Goal: Information Seeking & Learning: Understand process/instructions

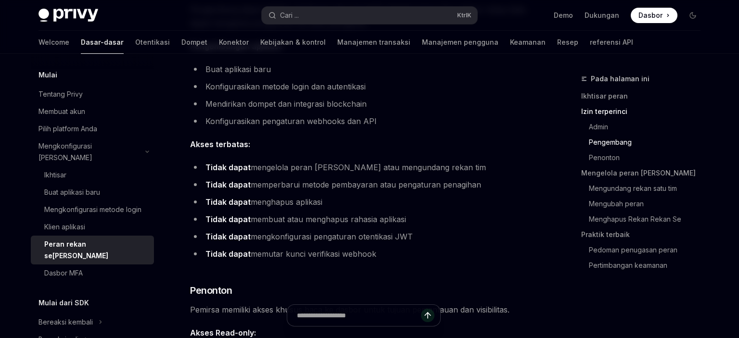
scroll to position [712, 0]
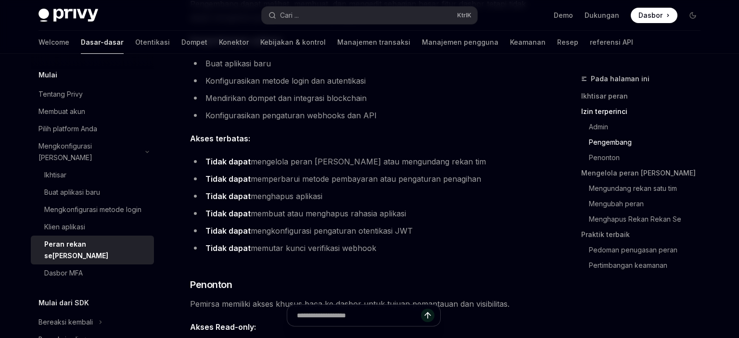
drag, startPoint x: 267, startPoint y: 251, endPoint x: 395, endPoint y: 251, distance: 128.1
click at [395, 251] on li "Tidak dapat memutar kunci verifikasi webhook" at bounding box center [363, 248] width 347 height 13
drag, startPoint x: 371, startPoint y: 231, endPoint x: 207, endPoint y: 228, distance: 164.7
click at [207, 228] on li "Tidak dapat mengkonfigurasi pengaturan otentikasi JWT" at bounding box center [363, 230] width 347 height 13
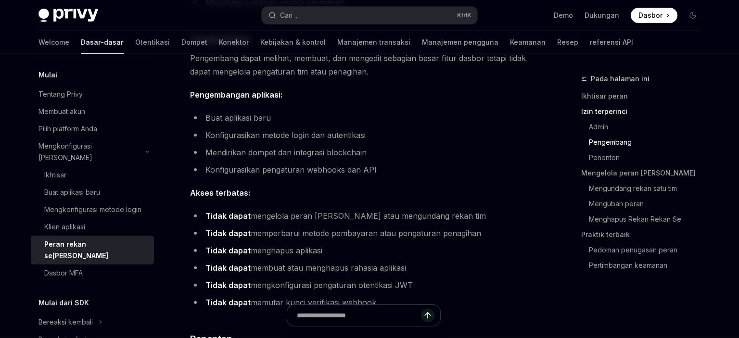
scroll to position [610, 0]
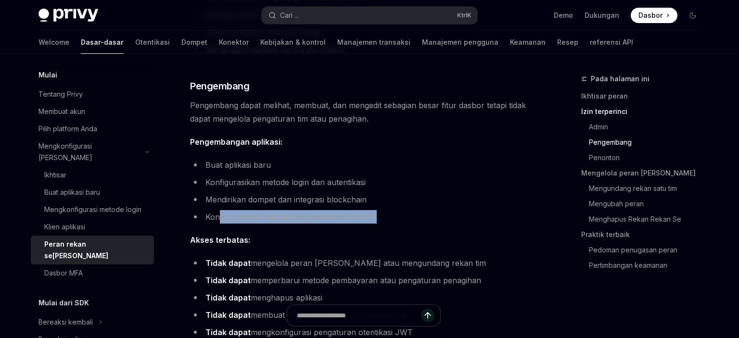
drag, startPoint x: 308, startPoint y: 217, endPoint x: 376, endPoint y: 217, distance: 68.4
click at [376, 217] on li "Konfigurasikan pengaturan webhooks dan API" at bounding box center [363, 216] width 347 height 13
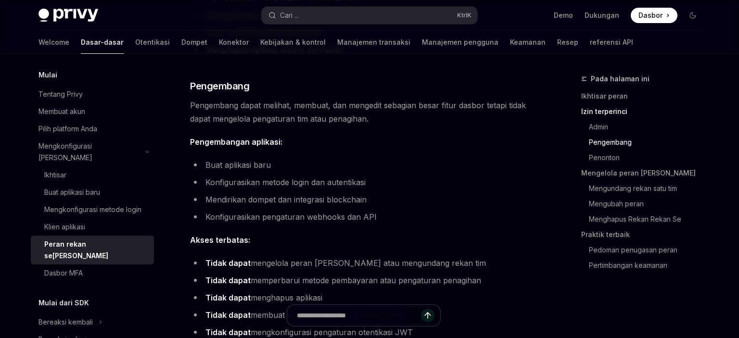
click at [376, 217] on li "Konfigurasikan pengaturan webhooks dan API" at bounding box center [363, 216] width 347 height 13
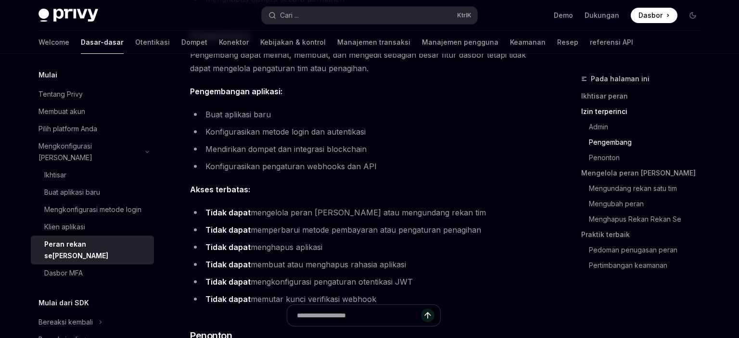
scroll to position [712, 0]
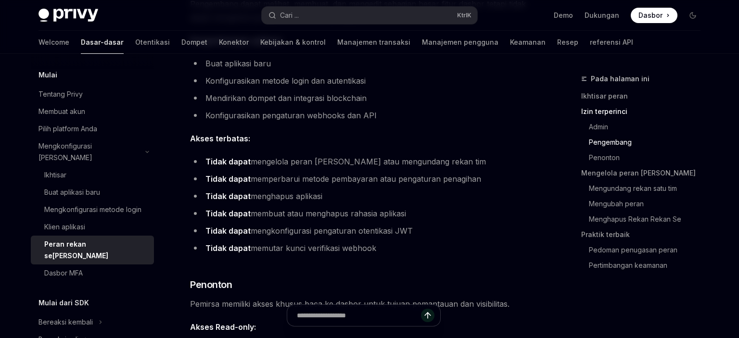
click at [225, 134] on strong "Akses terbatas:" at bounding box center [220, 139] width 60 height 10
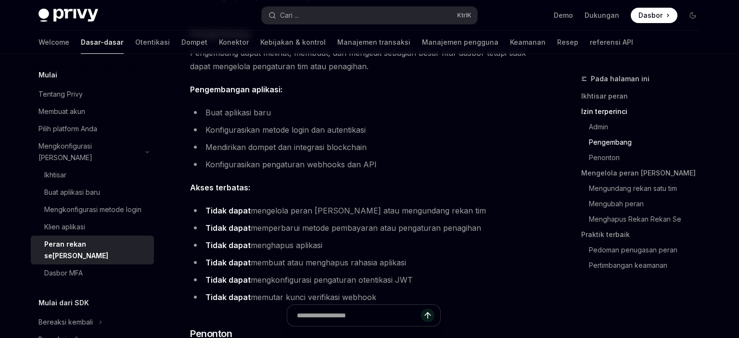
scroll to position [741, 0]
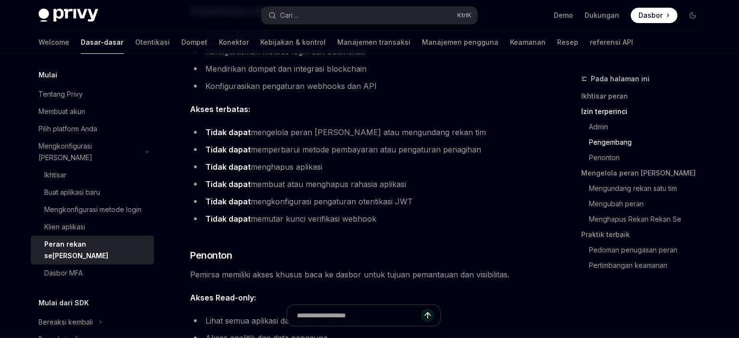
drag, startPoint x: 188, startPoint y: 109, endPoint x: 396, endPoint y: 219, distance: 234.9
copy div "Pengembangan aplikasi: Buat aplikasi baru Konfigurasikan metode login dan auten…"
